Goal: Information Seeking & Learning: Learn about a topic

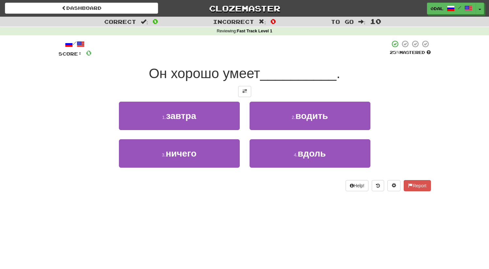
click at [252, 91] on div at bounding box center [244, 91] width 372 height 11
click at [248, 90] on button at bounding box center [244, 91] width 13 height 11
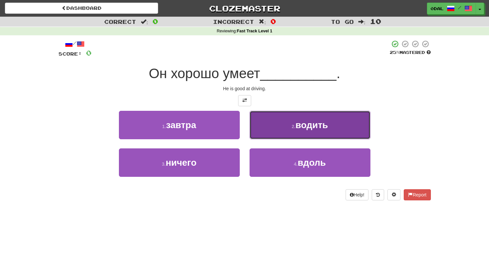
click at [302, 126] on button "2 . водить" at bounding box center [310, 125] width 121 height 28
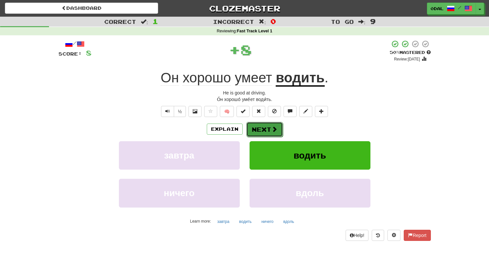
click at [266, 126] on button "Next" at bounding box center [264, 129] width 37 height 15
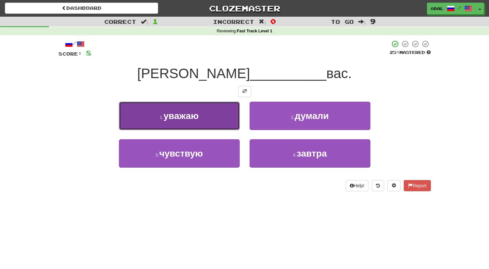
click at [215, 116] on button "1 . уважаю" at bounding box center [179, 116] width 121 height 28
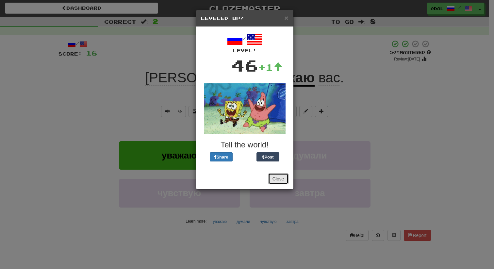
drag, startPoint x: 279, startPoint y: 178, endPoint x: 282, endPoint y: 167, distance: 11.2
click at [279, 179] on button "Close" at bounding box center [278, 178] width 20 height 11
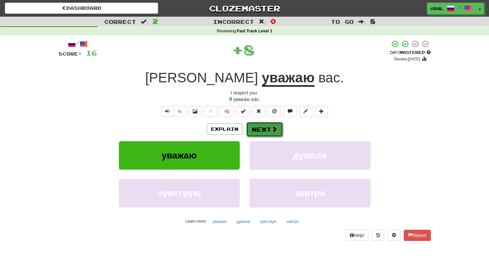
click at [265, 129] on button "Next" at bounding box center [264, 129] width 37 height 15
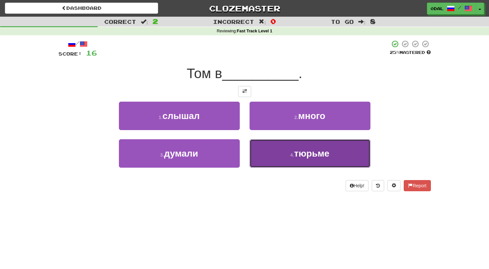
click at [313, 167] on button "4 . тюрьме" at bounding box center [310, 153] width 121 height 28
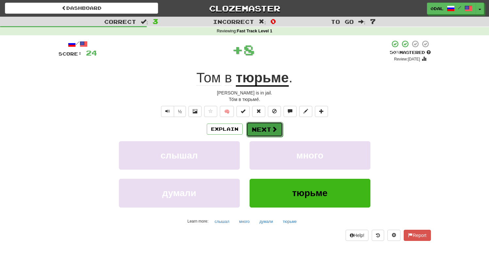
click at [268, 127] on button "Next" at bounding box center [264, 129] width 37 height 15
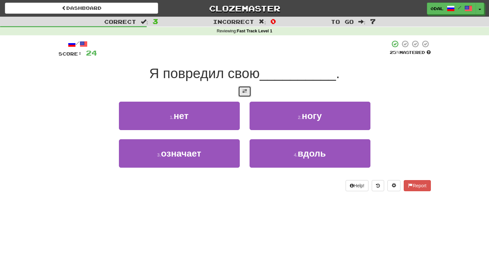
click at [245, 92] on span at bounding box center [244, 91] width 5 height 5
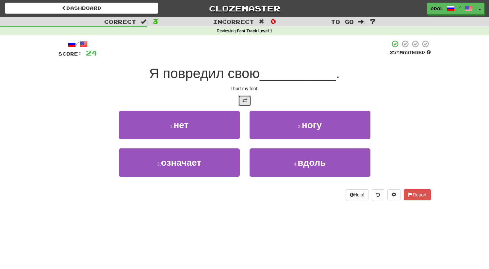
click at [249, 99] on button at bounding box center [244, 100] width 13 height 11
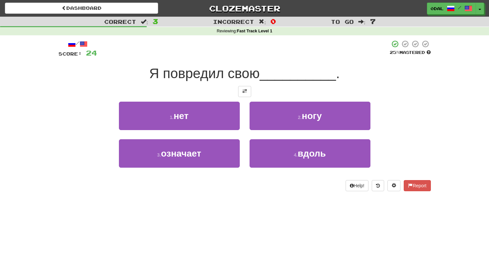
click at [234, 98] on div "/ Score: 24 25 % Mastered Я повредил свою __________ . 1 . нет 2 . ногу 3 . озн…" at bounding box center [244, 115] width 372 height 151
click at [249, 91] on button at bounding box center [244, 91] width 13 height 11
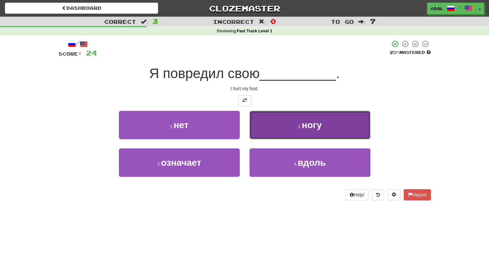
click at [306, 122] on span "ногу" at bounding box center [312, 125] width 20 height 10
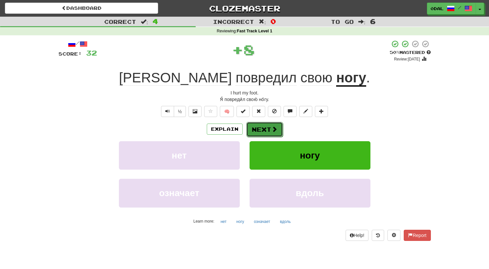
click at [274, 124] on button "Next" at bounding box center [264, 129] width 37 height 15
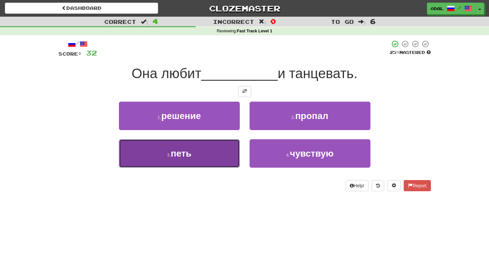
click at [203, 164] on button "3 . петь" at bounding box center [179, 153] width 121 height 28
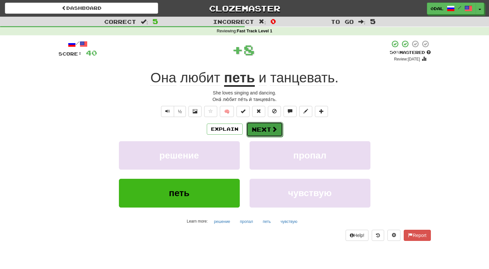
click at [266, 136] on button "Next" at bounding box center [264, 129] width 37 height 15
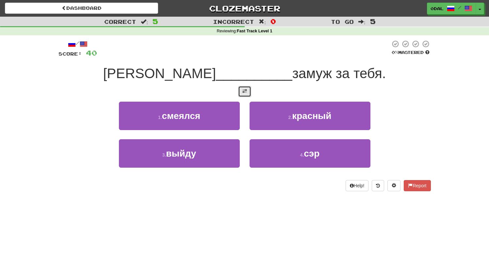
click at [242, 87] on button at bounding box center [244, 91] width 13 height 11
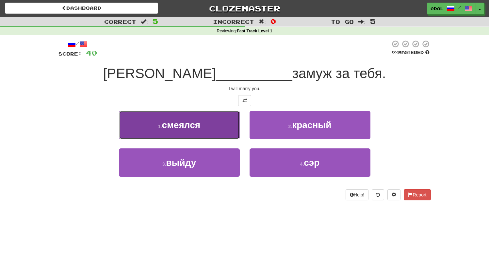
click at [200, 123] on button "1 . смеялся" at bounding box center [179, 125] width 121 height 28
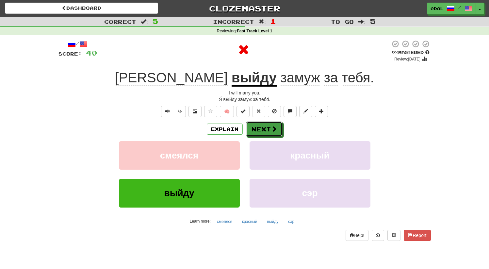
drag, startPoint x: 261, startPoint y: 129, endPoint x: 195, endPoint y: 75, distance: 85.0
click at [195, 80] on div "/ Score: 40 0 % Mastered Review: 2025-08-20 Я выйду замуж за тебя . I will marr…" at bounding box center [244, 140] width 372 height 201
click at [232, 75] on u "выйду" at bounding box center [254, 78] width 45 height 17
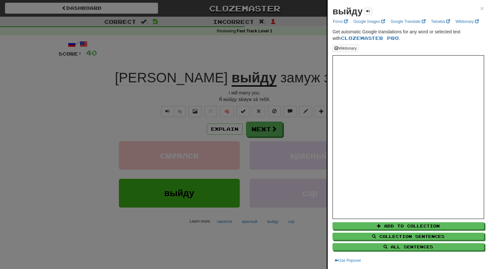
click at [480, 10] on div "выйду × Forvo Google Images Google Translate Tatoeba Wiktionary Get automatic G…" at bounding box center [408, 134] width 161 height 269
click at [480, 12] on span "×" at bounding box center [482, 9] width 4 height 8
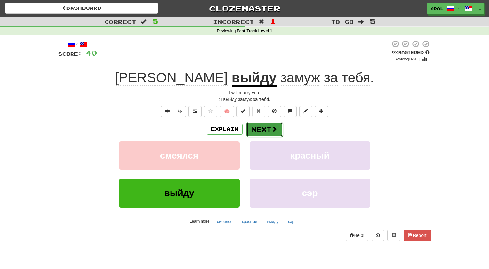
click at [274, 130] on span at bounding box center [274, 129] width 6 height 6
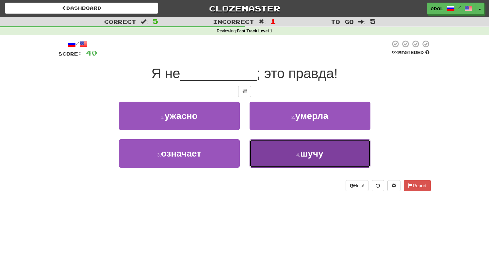
click at [297, 161] on button "4 . шучу" at bounding box center [310, 153] width 121 height 28
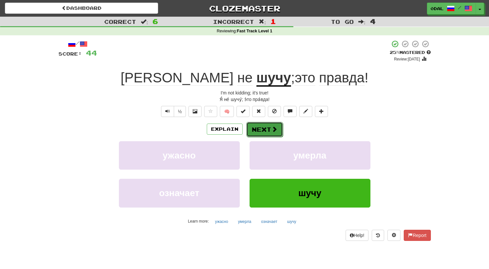
click at [267, 132] on button "Next" at bounding box center [264, 129] width 37 height 15
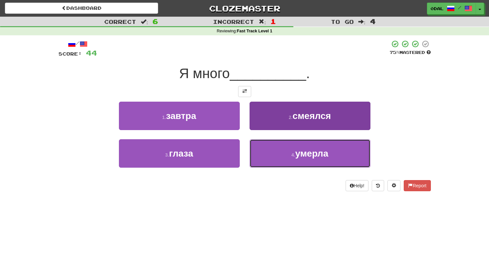
click at [315, 151] on span "умерла" at bounding box center [311, 153] width 33 height 10
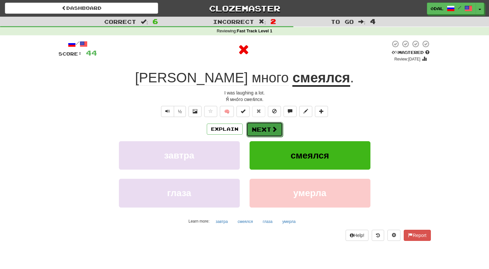
click at [253, 133] on button "Next" at bounding box center [264, 129] width 37 height 15
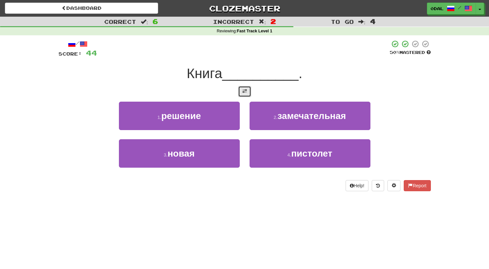
click at [249, 93] on button at bounding box center [244, 91] width 13 height 11
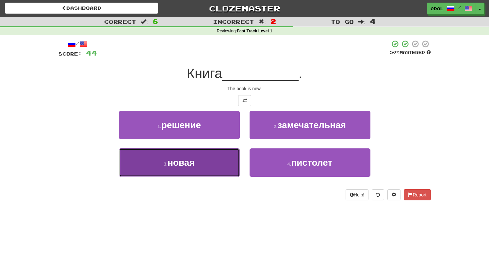
click at [202, 170] on button "3 . новая" at bounding box center [179, 162] width 121 height 28
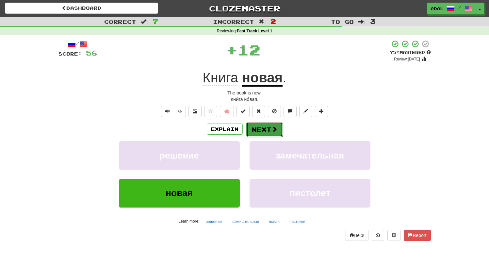
click at [266, 130] on button "Next" at bounding box center [264, 129] width 37 height 15
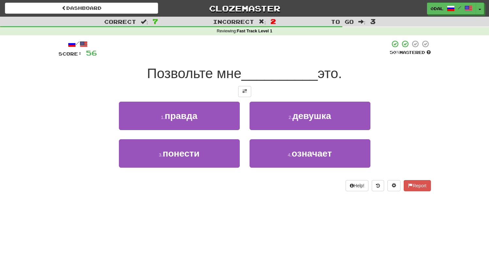
click at [254, 87] on div at bounding box center [244, 91] width 372 height 11
click at [244, 90] on span at bounding box center [244, 91] width 5 height 5
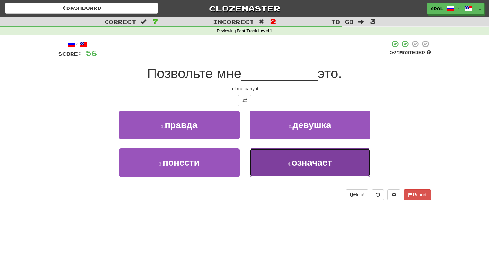
click at [303, 172] on button "4 . означает" at bounding box center [310, 162] width 121 height 28
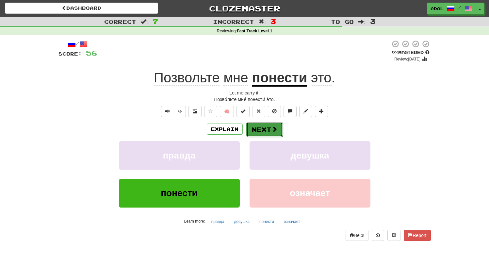
click at [264, 130] on button "Next" at bounding box center [264, 129] width 37 height 15
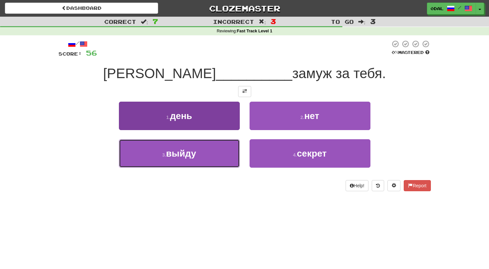
click at [205, 156] on button "3 . выйду" at bounding box center [179, 153] width 121 height 28
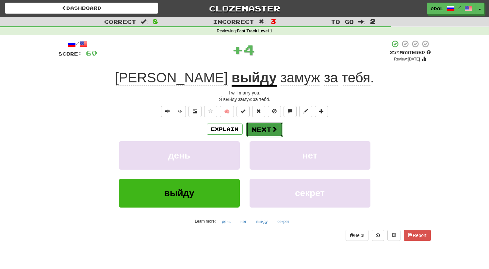
click at [268, 132] on button "Next" at bounding box center [264, 129] width 37 height 15
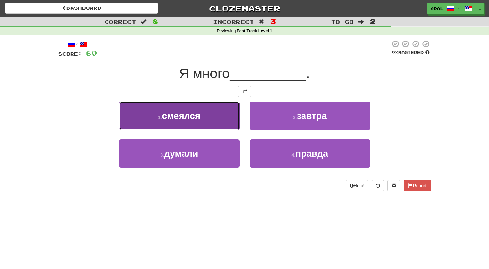
click at [216, 115] on button "1 . смеялся" at bounding box center [179, 116] width 121 height 28
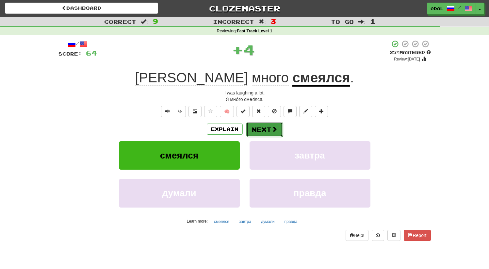
click at [268, 129] on button "Next" at bounding box center [264, 129] width 37 height 15
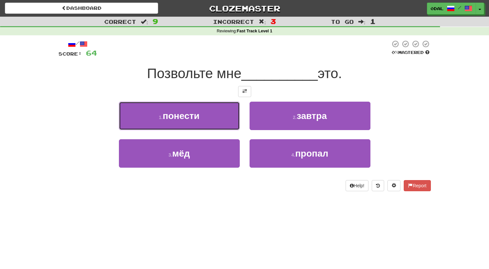
click at [216, 122] on button "1 . понести" at bounding box center [179, 116] width 121 height 28
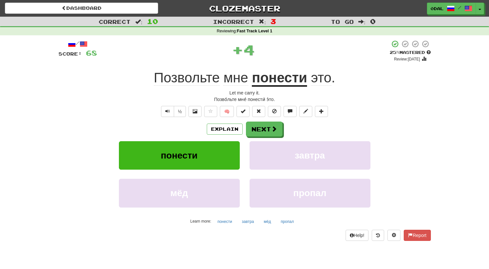
click at [264, 138] on div "Explain Next понести завтра мёд пропал Learn more: понести завтра мёд пропал" at bounding box center [244, 174] width 372 height 105
click at [259, 129] on button "Next" at bounding box center [264, 129] width 37 height 15
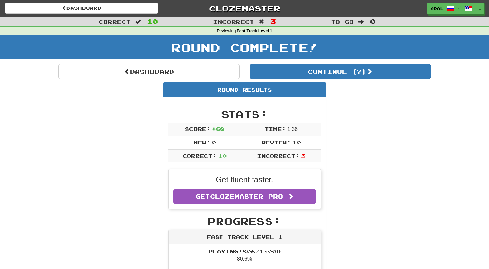
click at [136, 22] on span ":" at bounding box center [138, 22] width 7 height 6
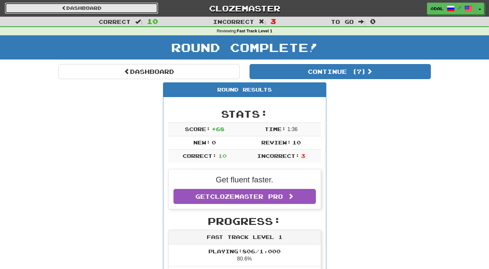
click at [98, 9] on link "Dashboard" at bounding box center [81, 8] width 153 height 11
